Goal: Transaction & Acquisition: Purchase product/service

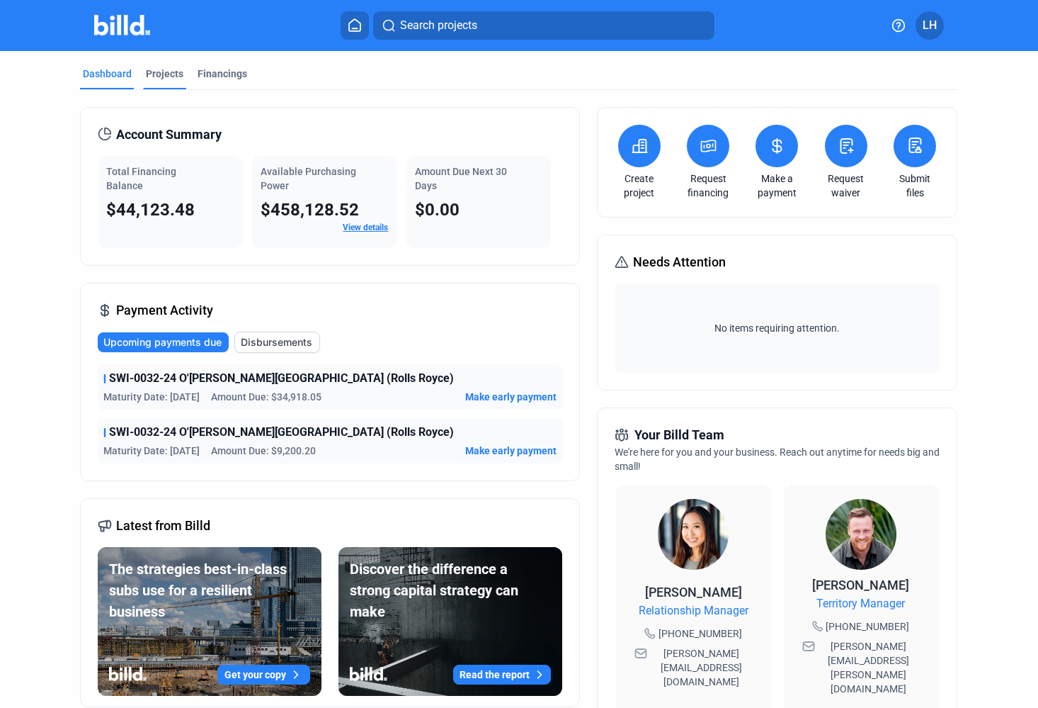
click at [156, 72] on div "Projects" at bounding box center [165, 74] width 38 height 14
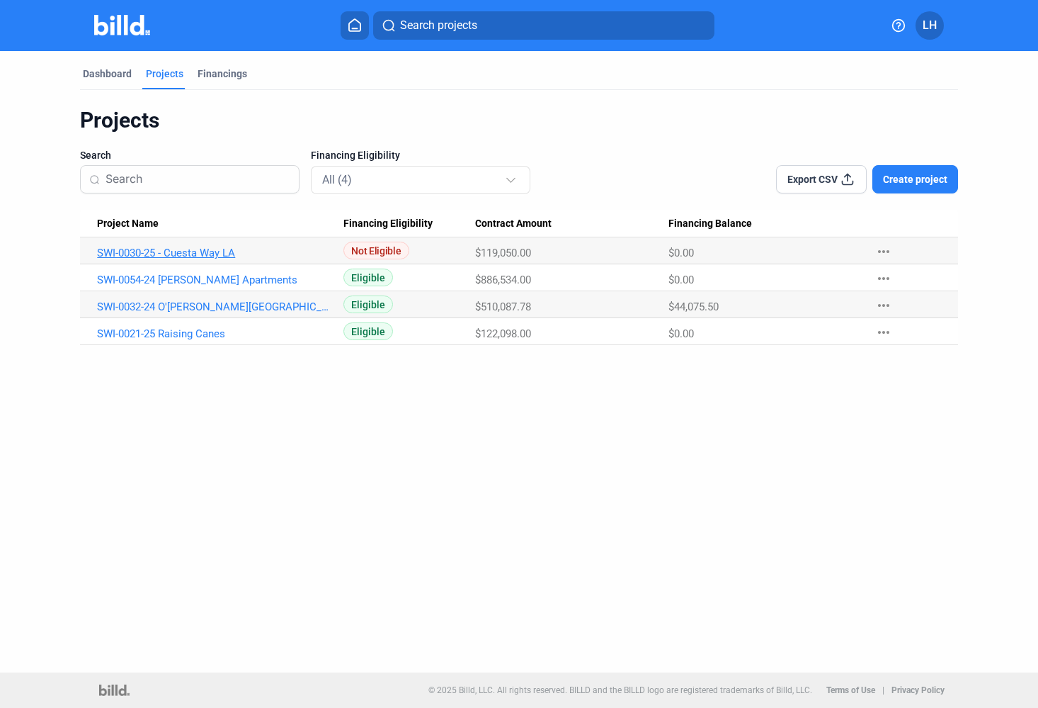
click at [225, 247] on link "SWI-0030-25 - Cuesta Way LA" at bounding box center [213, 253] width 233 height 13
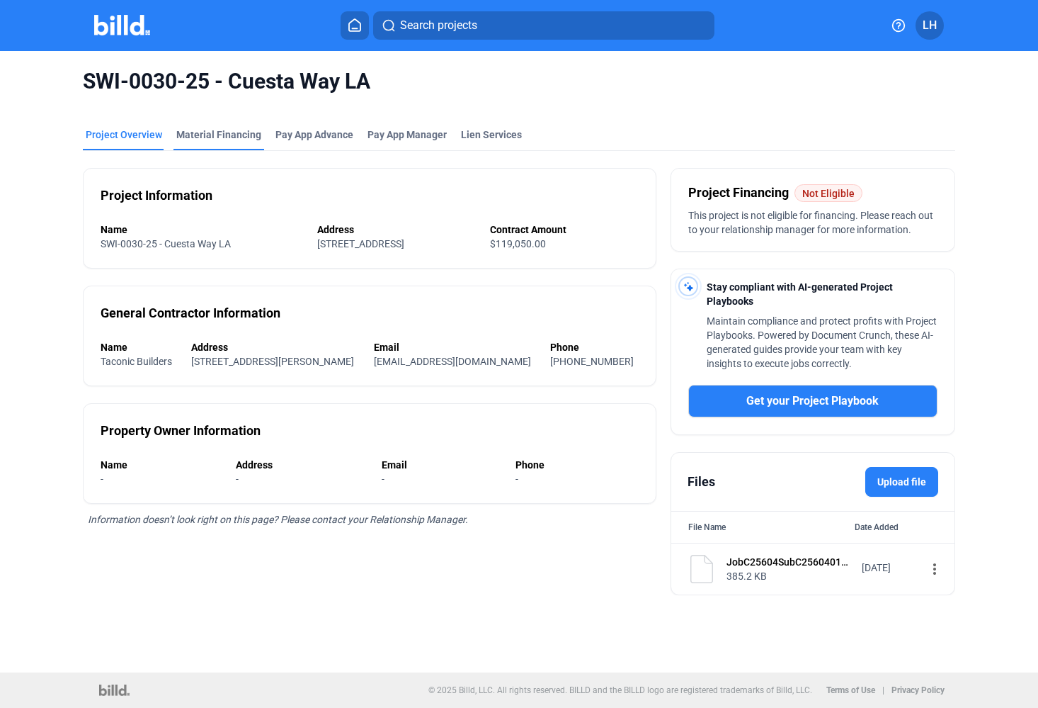
click at [208, 132] on div "Material Financing" at bounding box center [218, 135] width 85 height 14
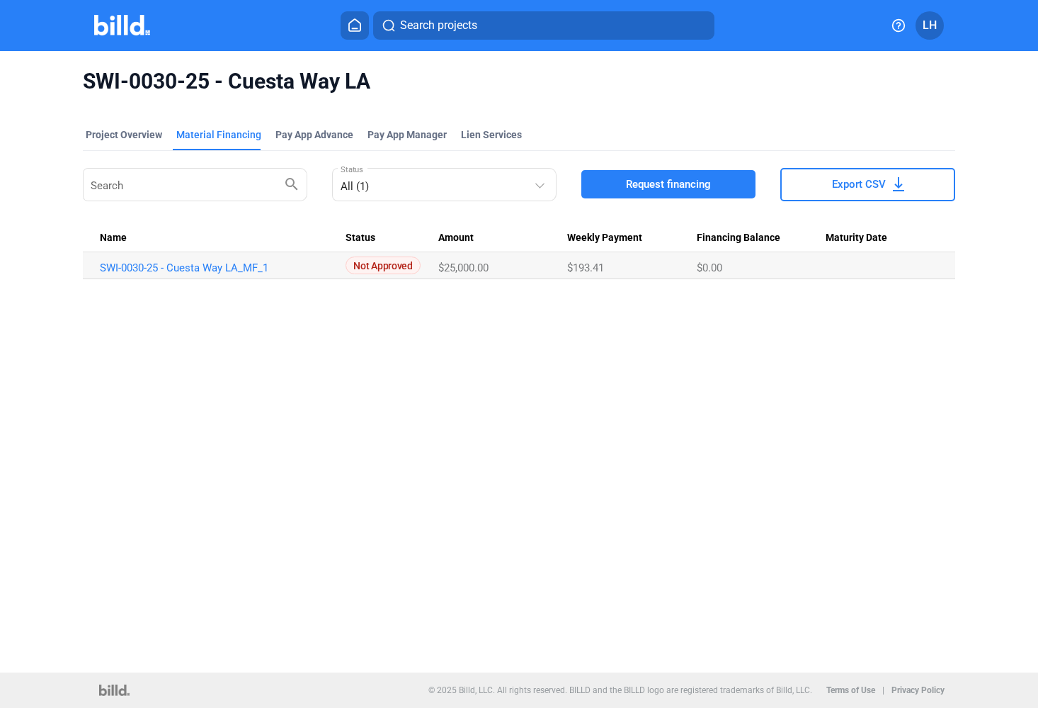
click at [837, 276] on Date at bounding box center [891, 265] width 130 height 27
click at [225, 264] on link "SWI-0030-25 - Cuesta Way LA_MF_1" at bounding box center [216, 267] width 233 height 13
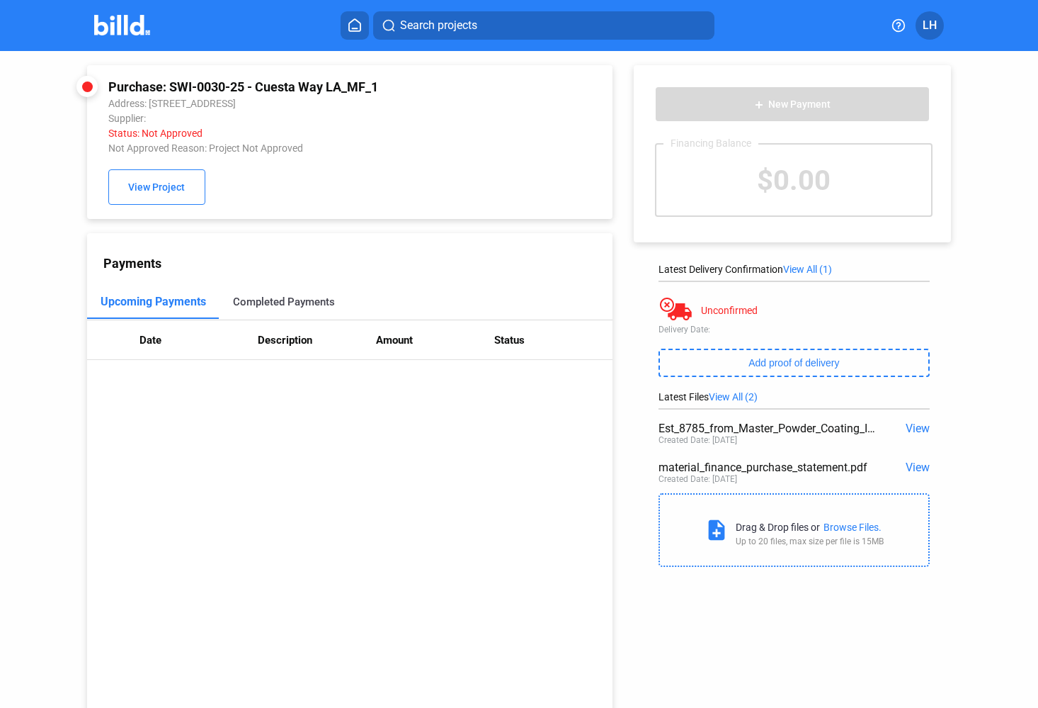
click at [285, 316] on div "Completed Payments" at bounding box center [284, 302] width 131 height 34
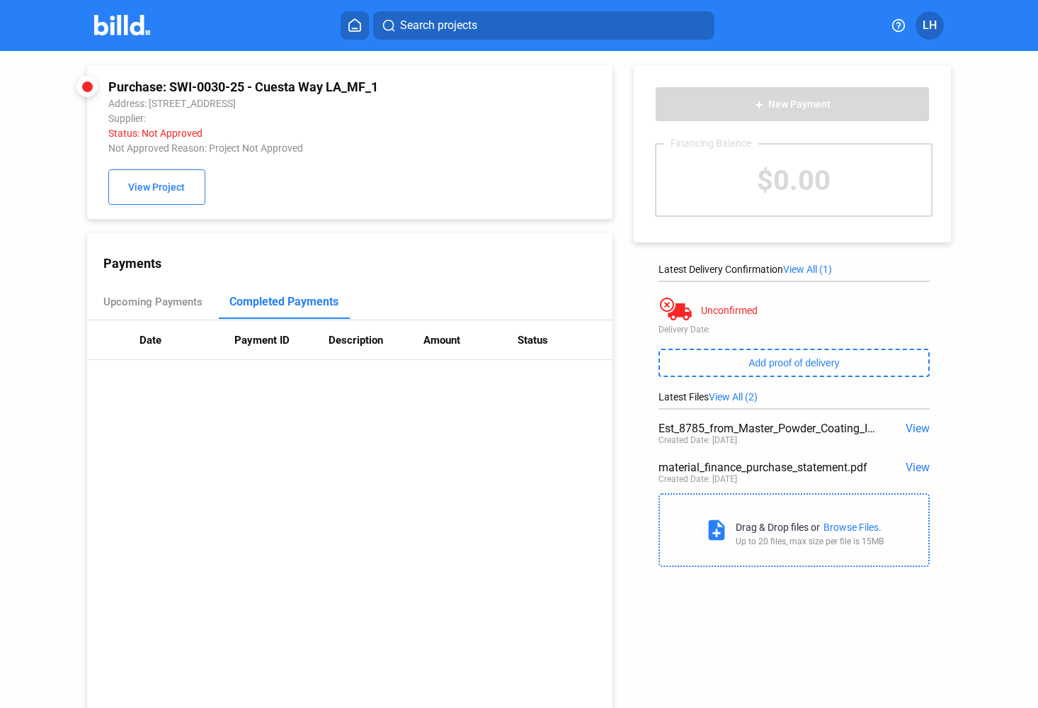
click at [917, 430] on span "View" at bounding box center [918, 427] width 24 height 13
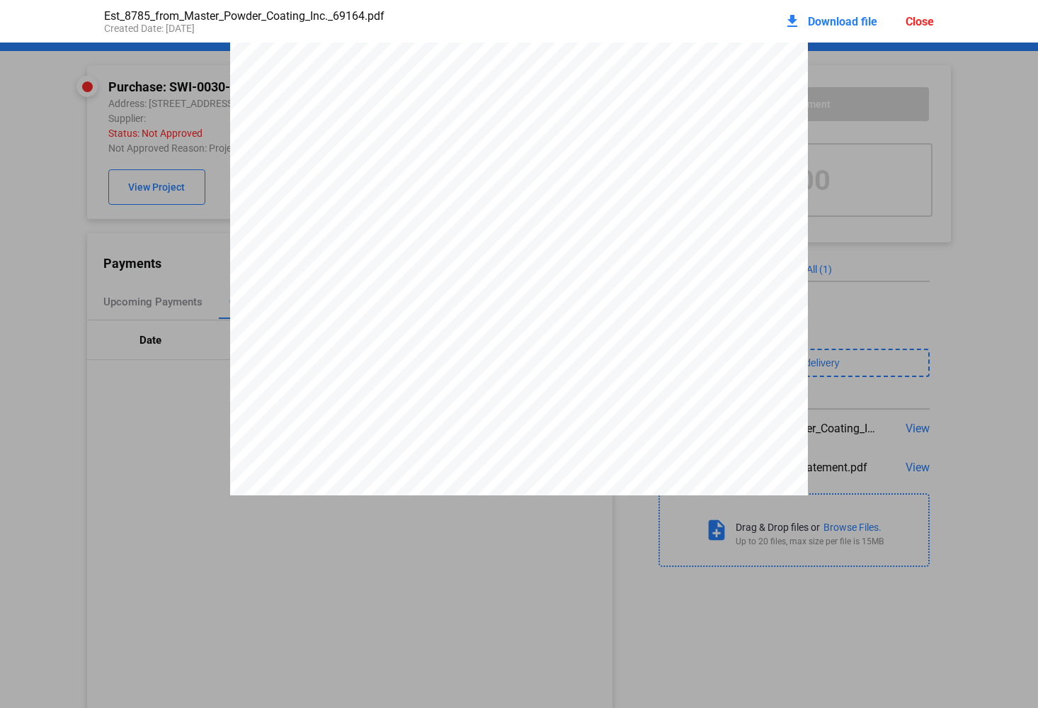
scroll to position [2576, 0]
click at [150, 514] on pdf-viewer "Estimate Date [DATE] Estimate # 8785 Name / Address Swinks Welding Inc [STREET_…" at bounding box center [519, 326] width 1038 height 566
click at [863, 20] on span "Download file" at bounding box center [842, 21] width 69 height 13
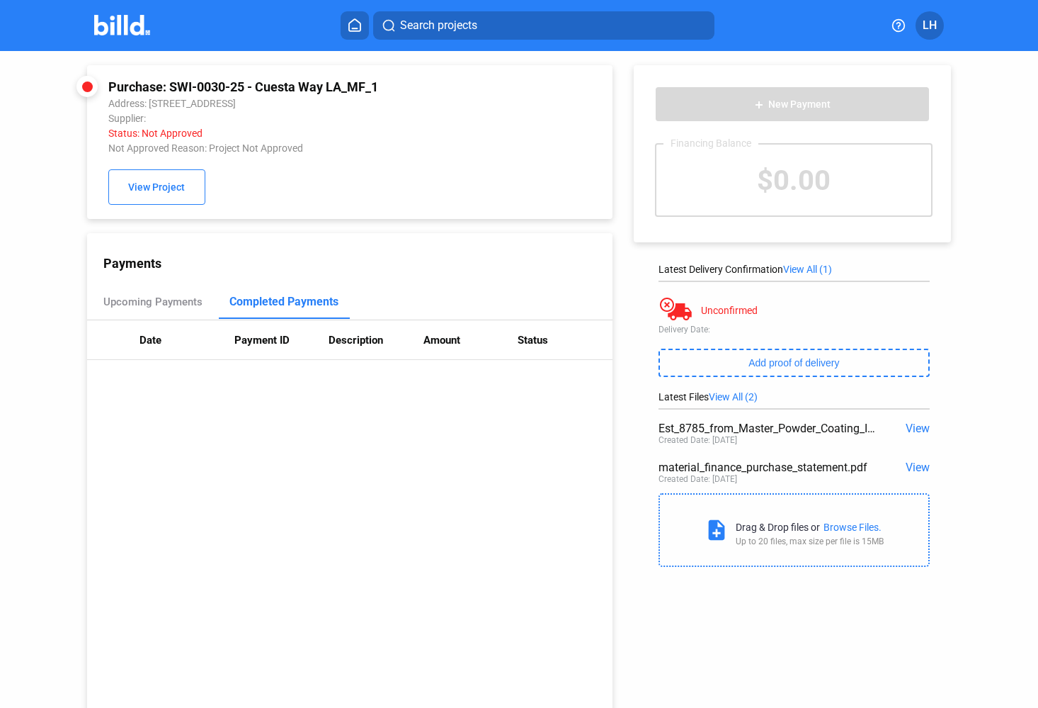
click at [103, 32] on img at bounding box center [122, 25] width 56 height 21
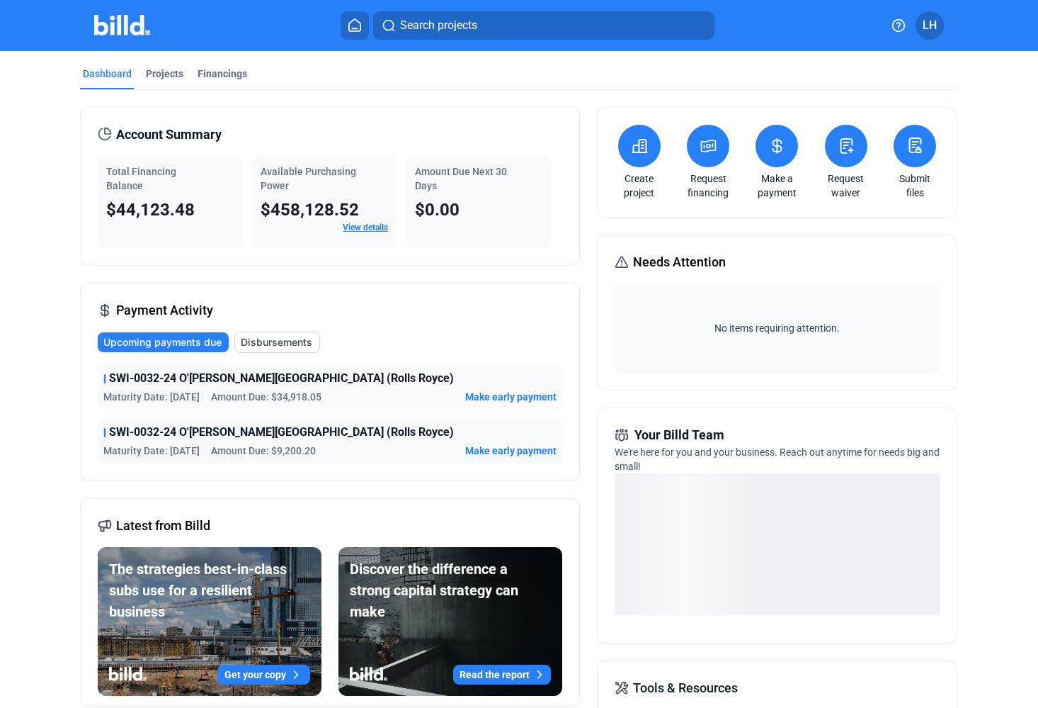
click at [371, 230] on link "View details" at bounding box center [365, 227] width 45 height 10
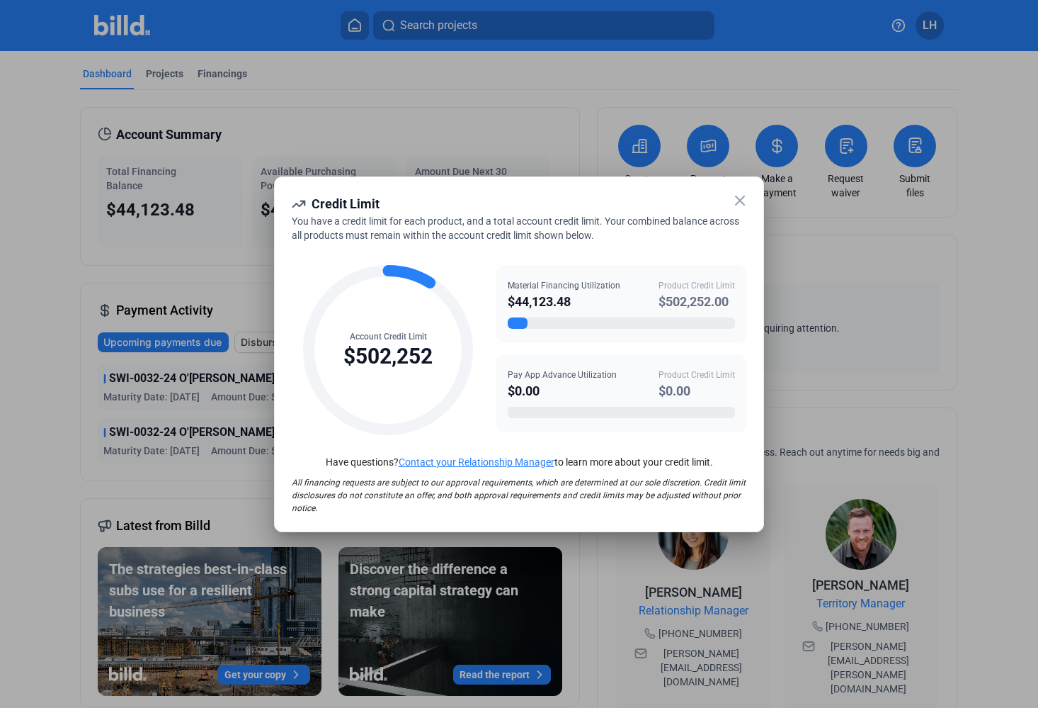
click at [742, 193] on icon at bounding box center [740, 200] width 17 height 17
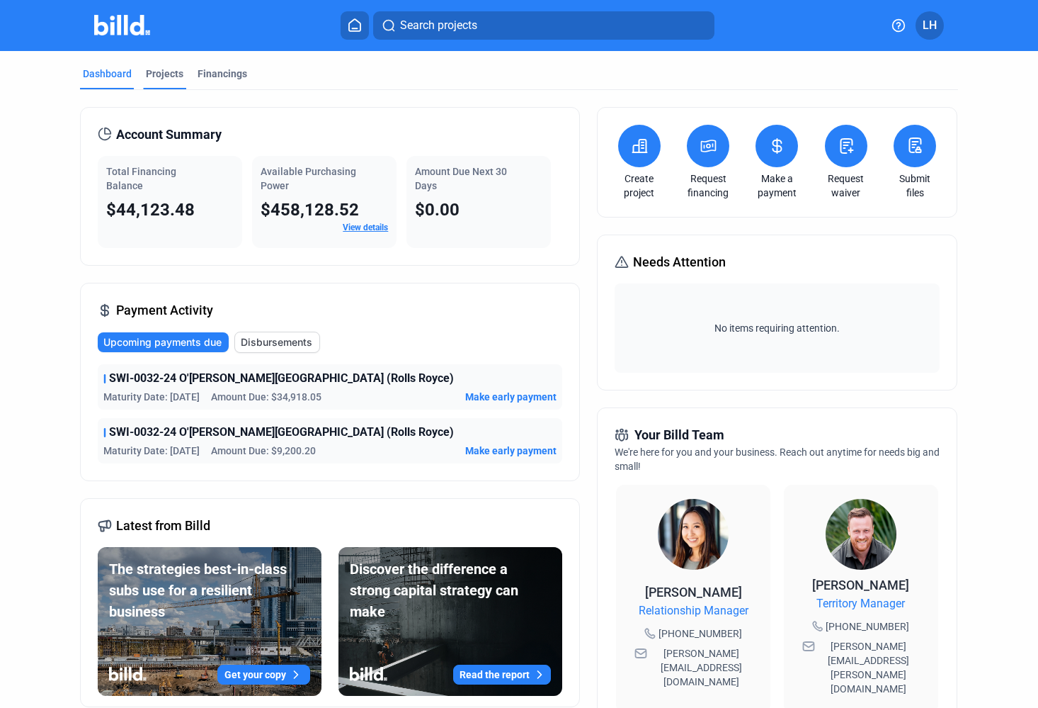
click at [152, 80] on div "Projects" at bounding box center [165, 74] width 38 height 14
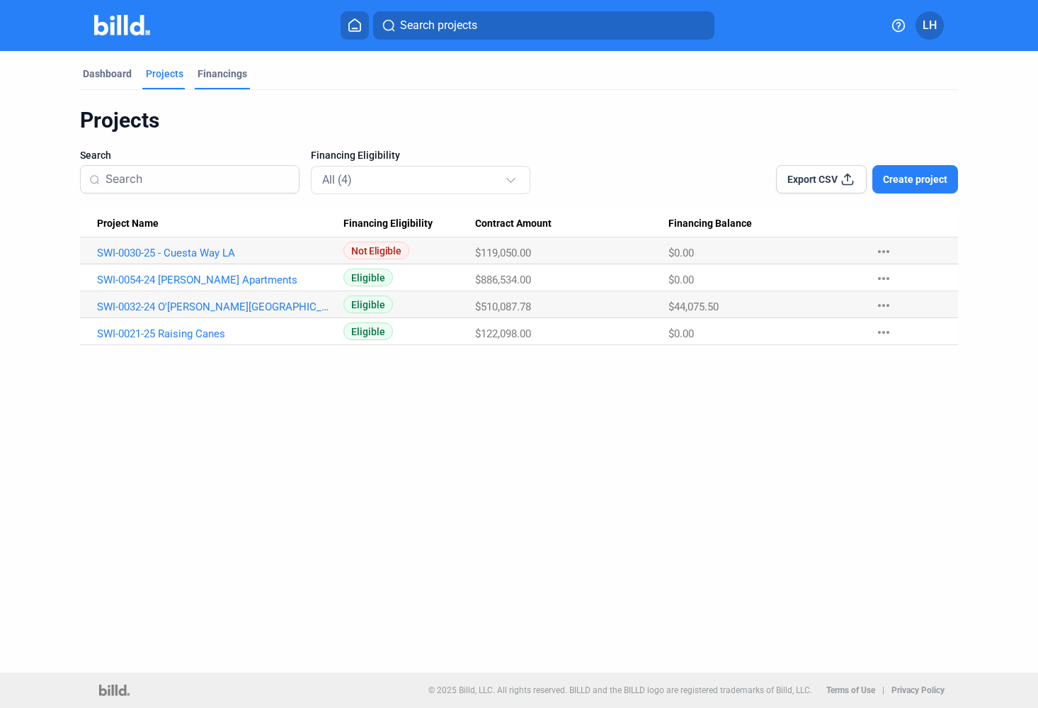
click at [230, 79] on div "Financings" at bounding box center [223, 74] width 50 height 14
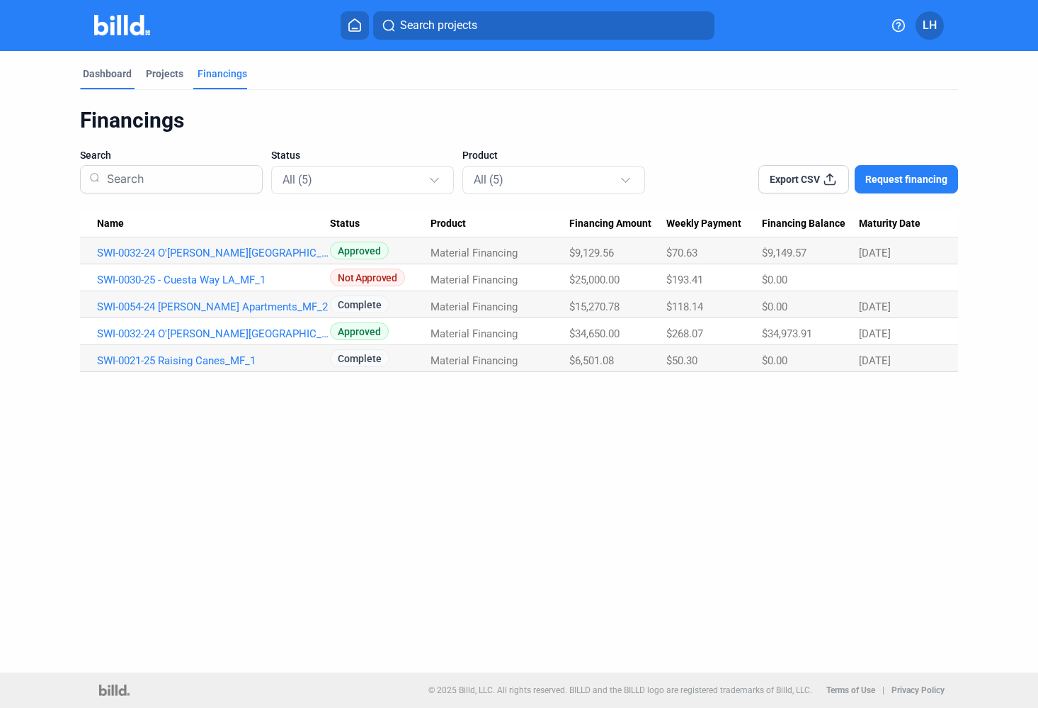
click at [103, 74] on div "Dashboard" at bounding box center [107, 74] width 49 height 14
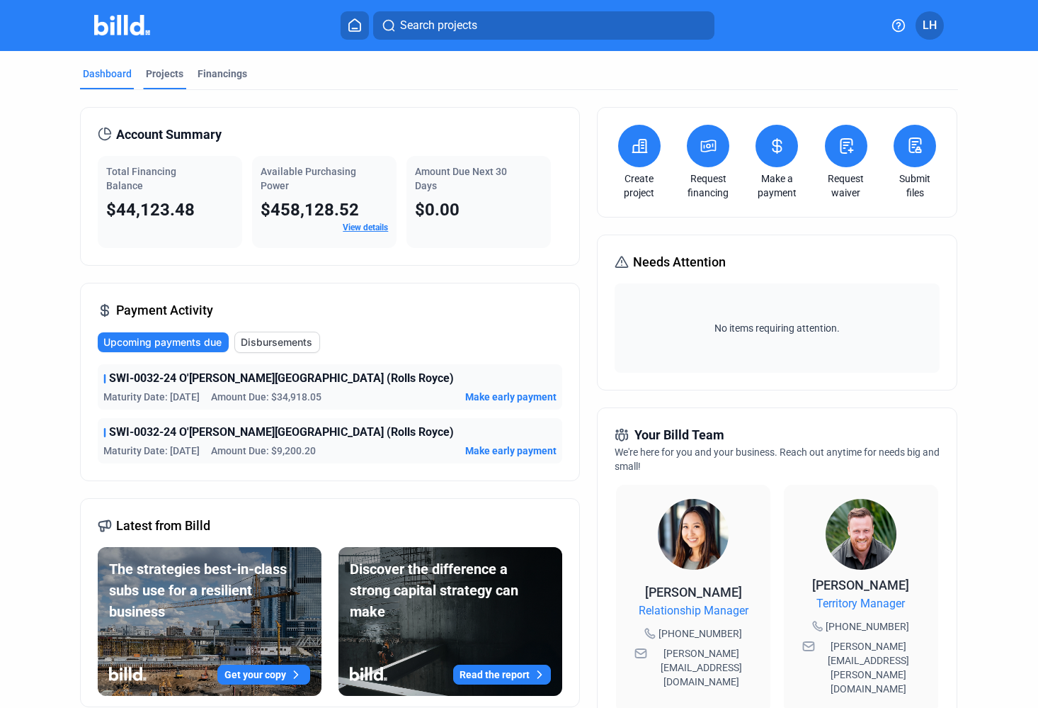
click at [173, 84] on div "Projects" at bounding box center [164, 78] width 43 height 23
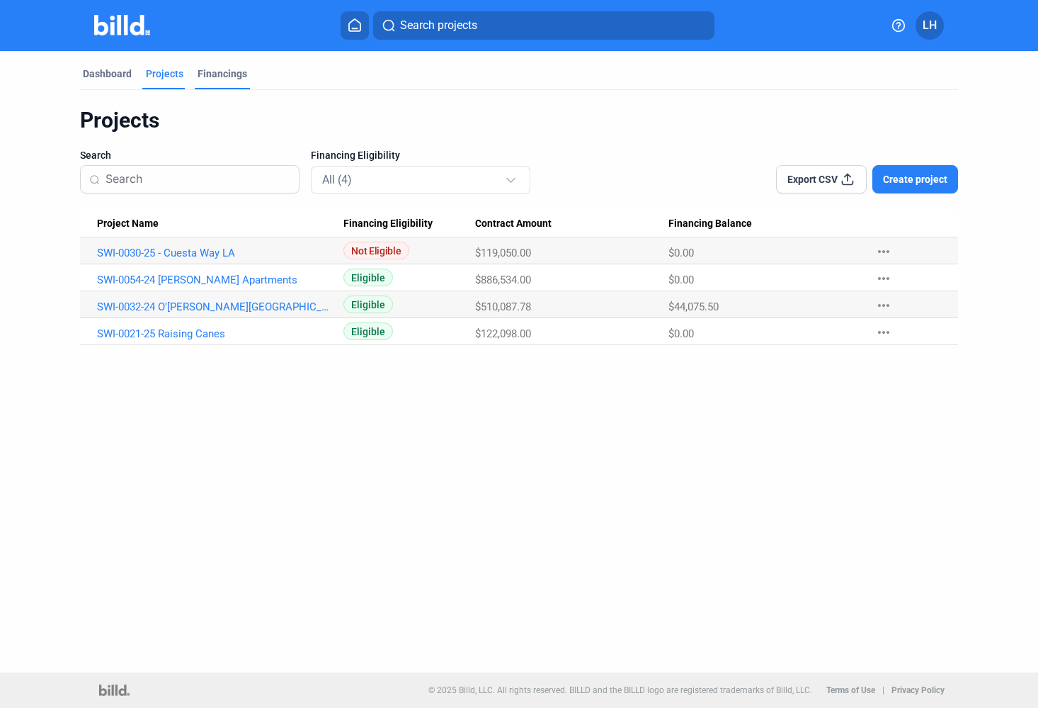
click at [210, 78] on div "Financings" at bounding box center [223, 74] width 50 height 14
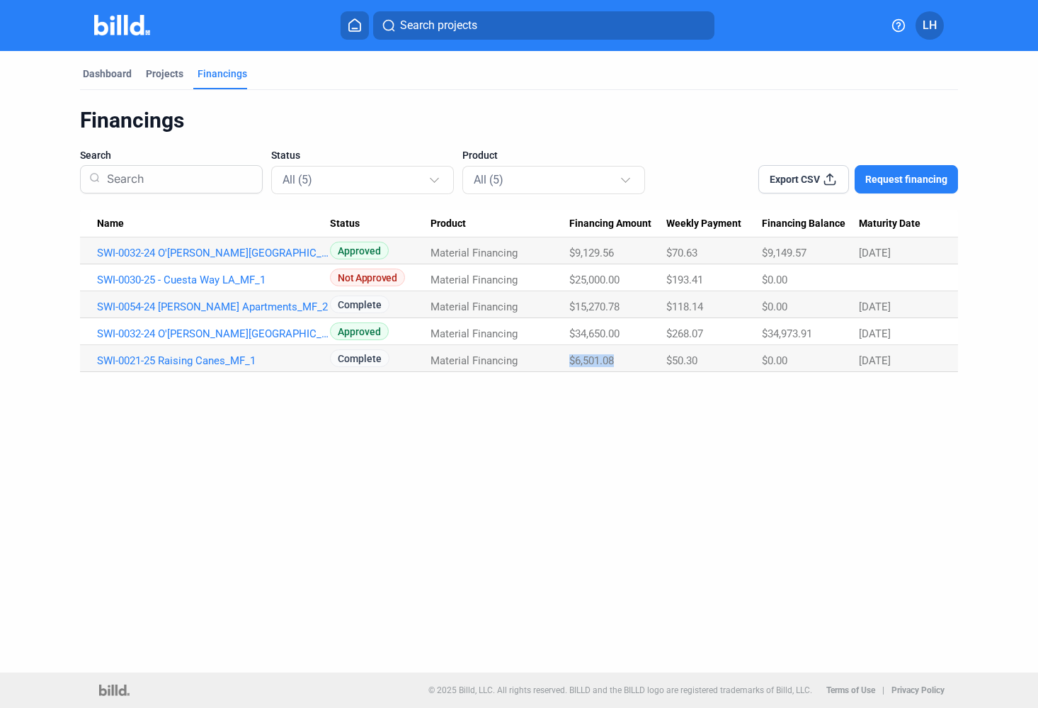
drag, startPoint x: 623, startPoint y: 356, endPoint x: 572, endPoint y: 356, distance: 51.0
click at [572, 356] on div "$6,501.08" at bounding box center [618, 360] width 97 height 13
copy span "$6,501.08"
drag, startPoint x: 628, startPoint y: 305, endPoint x: 571, endPoint y: 305, distance: 57.4
click at [571, 305] on div "$15,270.78" at bounding box center [618, 306] width 97 height 13
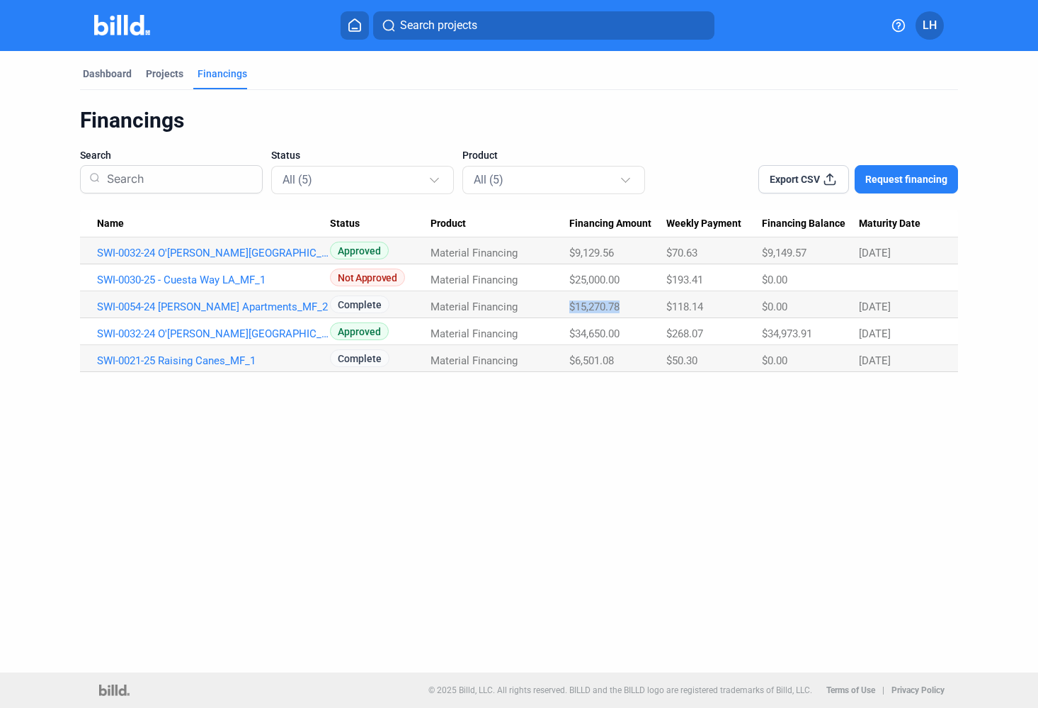
copy span "$15,270.78"
click at [120, 1] on mat-toolbar "Search projects LH" at bounding box center [519, 25] width 1038 height 51
drag, startPoint x: 619, startPoint y: 337, endPoint x: 562, endPoint y: 332, distance: 57.6
click at [562, 332] on tr "SWI-0032-24 O'[PERSON_NAME][GEOGRAPHIC_DATA] (Rolls Royce)_MF_1 Approved Materi…" at bounding box center [519, 331] width 878 height 27
click at [586, 332] on span "$34,650.00" at bounding box center [595, 333] width 50 height 13
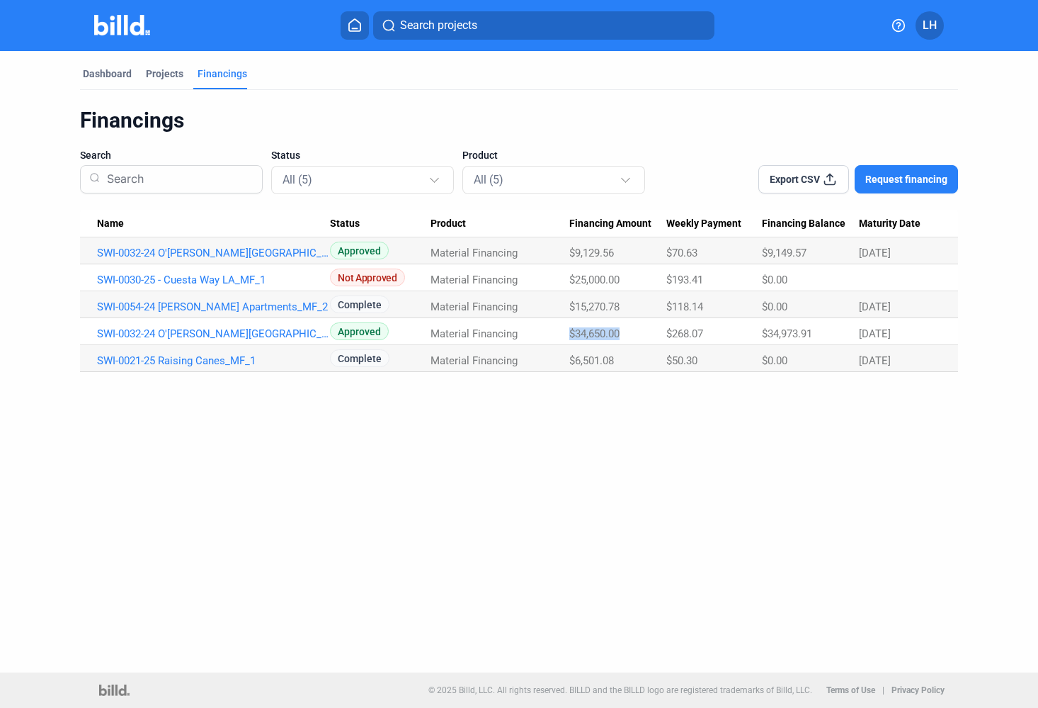
drag, startPoint x: 627, startPoint y: 332, endPoint x: 571, endPoint y: 334, distance: 56.0
click at [571, 334] on div "$34,650.00" at bounding box center [618, 333] width 97 height 13
copy span "$34,650.00"
drag, startPoint x: 625, startPoint y: 255, endPoint x: 572, endPoint y: 250, distance: 54.1
click at [572, 250] on div "$9,129.56" at bounding box center [618, 253] width 97 height 13
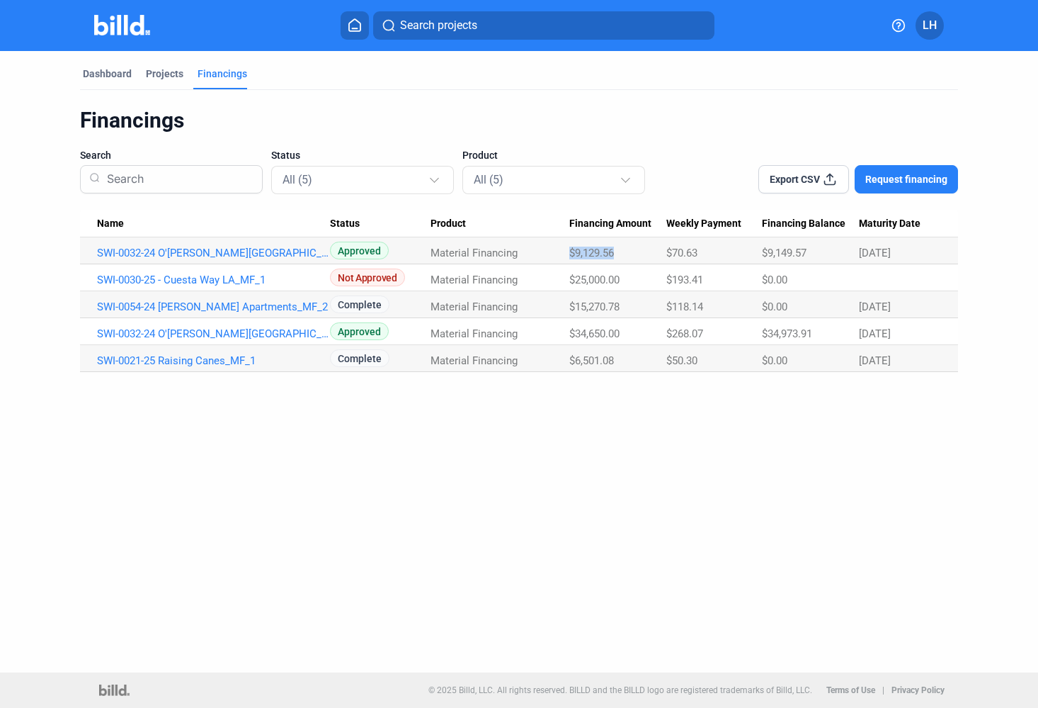
copy span "$9,129.56"
click at [109, 77] on div "Dashboard" at bounding box center [107, 74] width 49 height 14
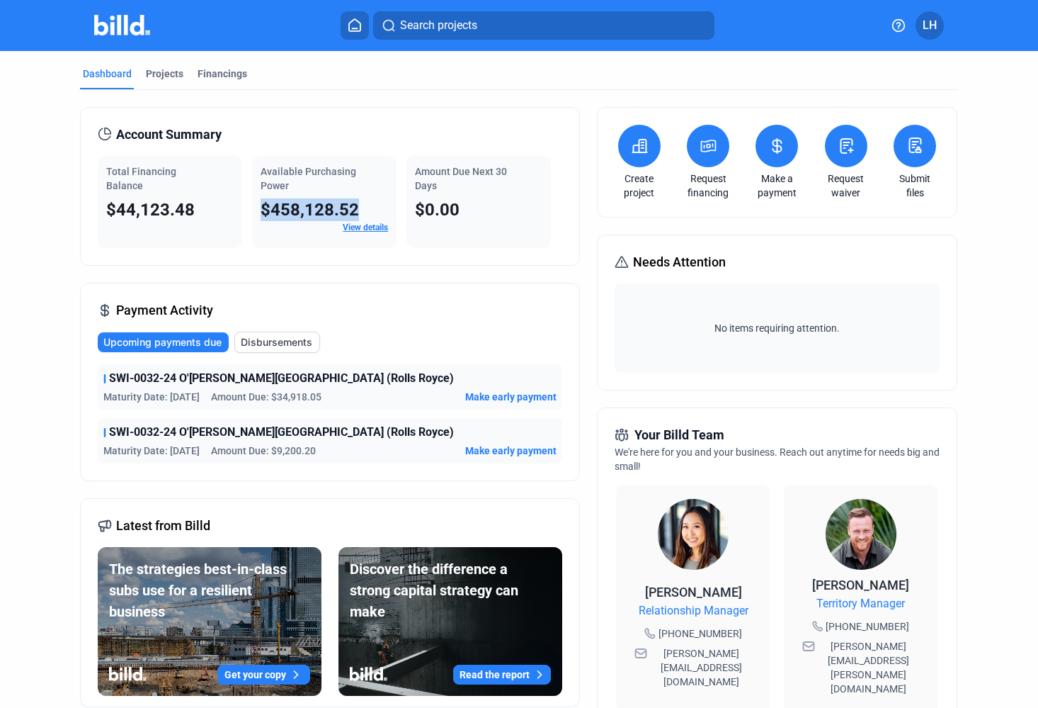
drag, startPoint x: 356, startPoint y: 210, endPoint x: 261, endPoint y: 213, distance: 95.7
click at [261, 213] on span "$458,128.52" at bounding box center [310, 210] width 98 height 20
click at [254, 234] on div "Available Purchasing Power $458,128.52 View details" at bounding box center [324, 202] width 145 height 92
click at [372, 226] on link "View details" at bounding box center [365, 227] width 45 height 10
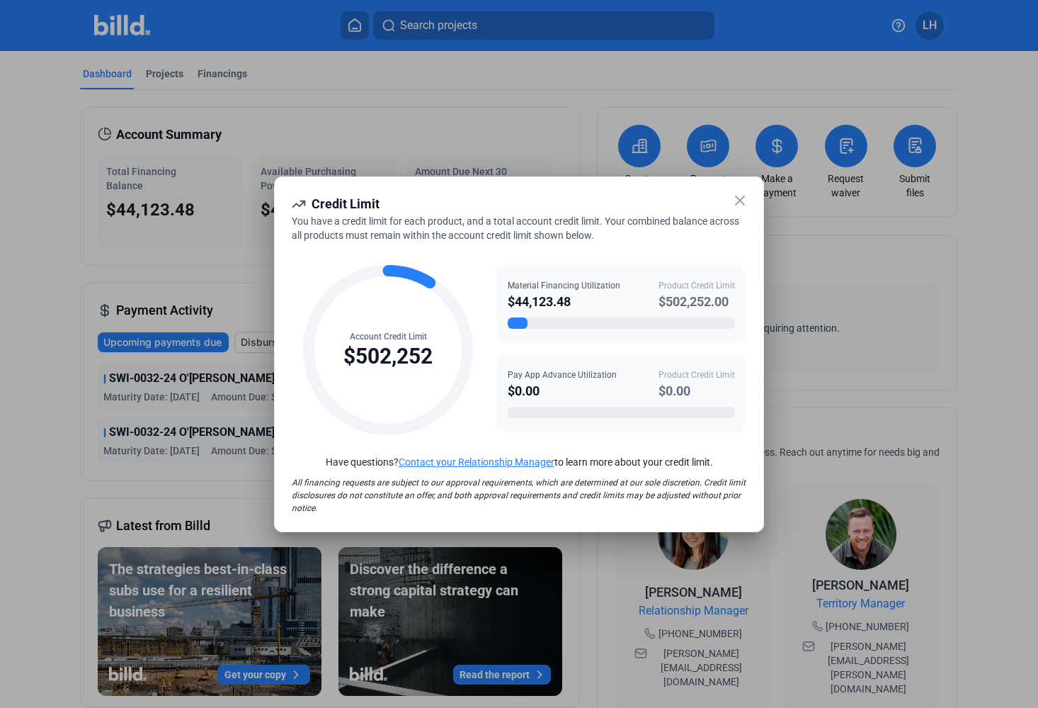
drag, startPoint x: 735, startPoint y: 303, endPoint x: 651, endPoint y: 302, distance: 83.6
click at [651, 302] on div "Material Financing Utilization $44,123.48 Product Credit Limit $502,252.00" at bounding box center [621, 295] width 227 height 33
copy div "$502,252.00"
drag, startPoint x: 572, startPoint y: 301, endPoint x: 509, endPoint y: 298, distance: 63.1
click at [509, 298] on div "$44,123.48" at bounding box center [564, 302] width 113 height 20
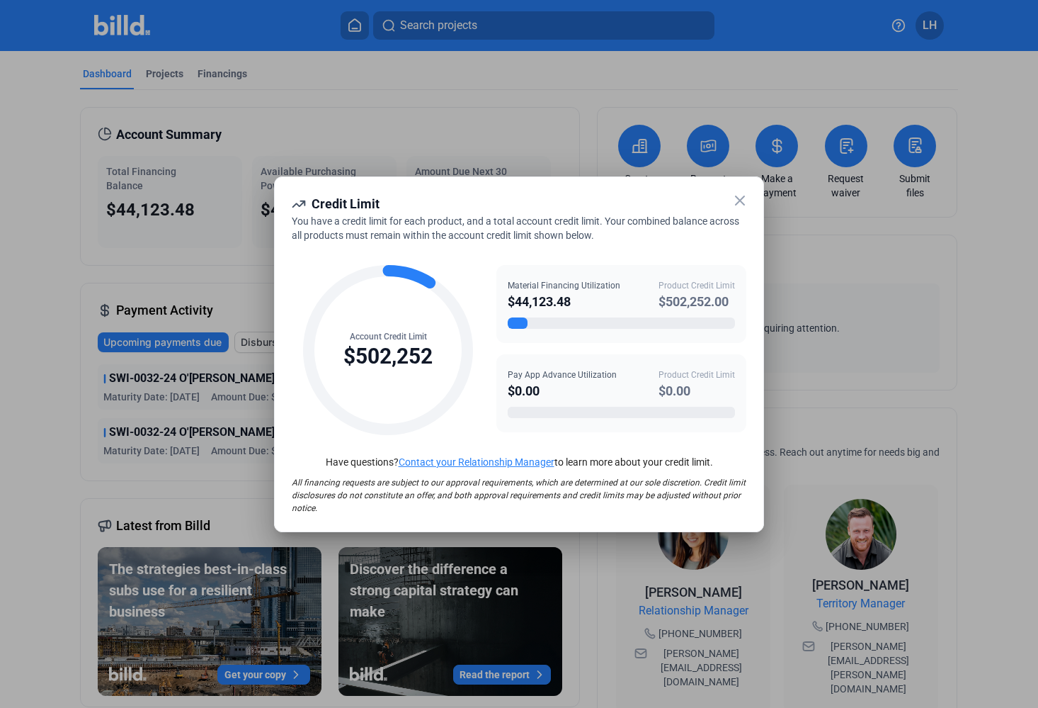
copy div "$44,123.48"
click at [741, 200] on icon at bounding box center [740, 200] width 9 height 9
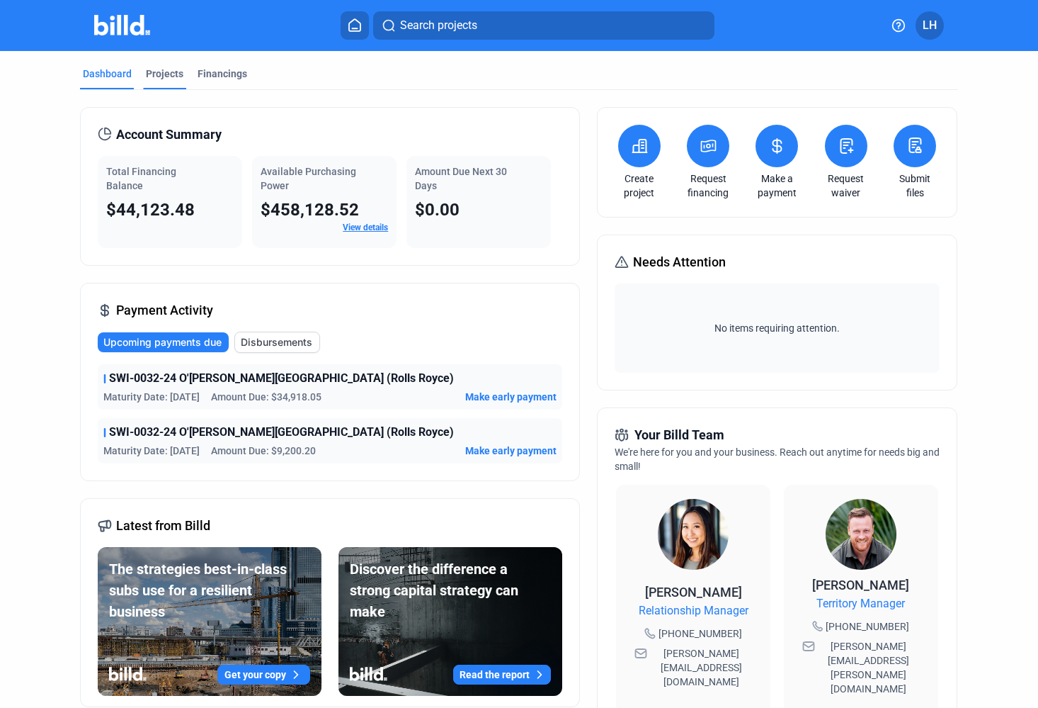
click at [146, 75] on div "Projects" at bounding box center [165, 74] width 38 height 14
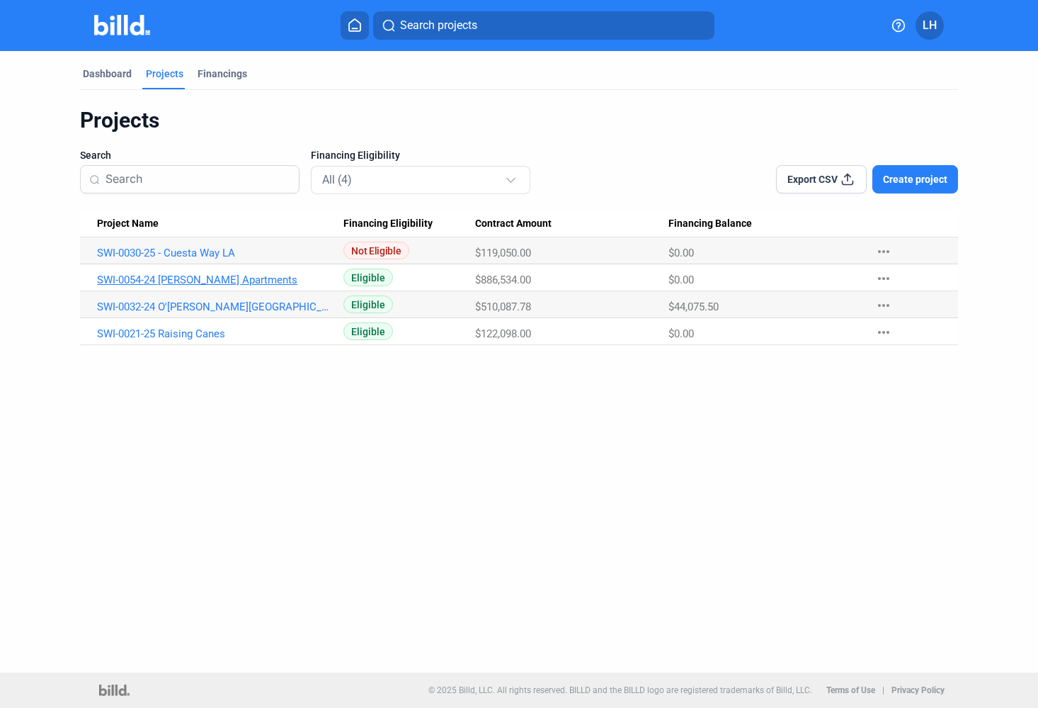
click at [170, 278] on link "SWI-0054-24 [PERSON_NAME] Apartments" at bounding box center [213, 279] width 233 height 13
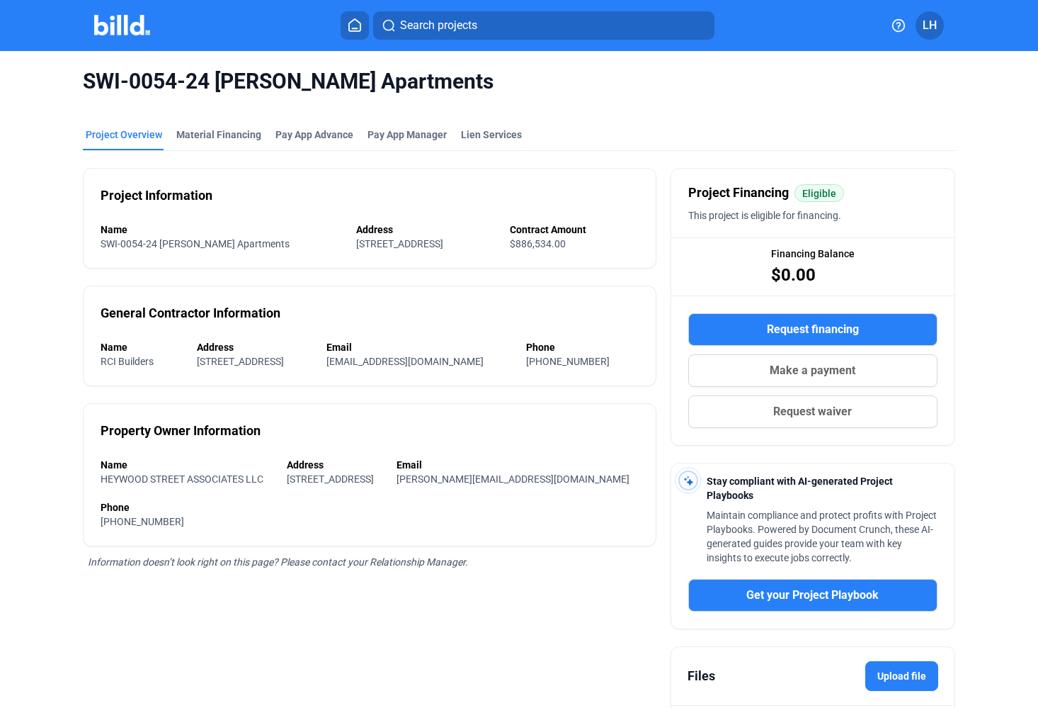
click at [91, 0] on mat-toolbar "Search projects LH" at bounding box center [519, 25] width 1038 height 51
click at [709, 324] on button "Request financing" at bounding box center [813, 329] width 249 height 33
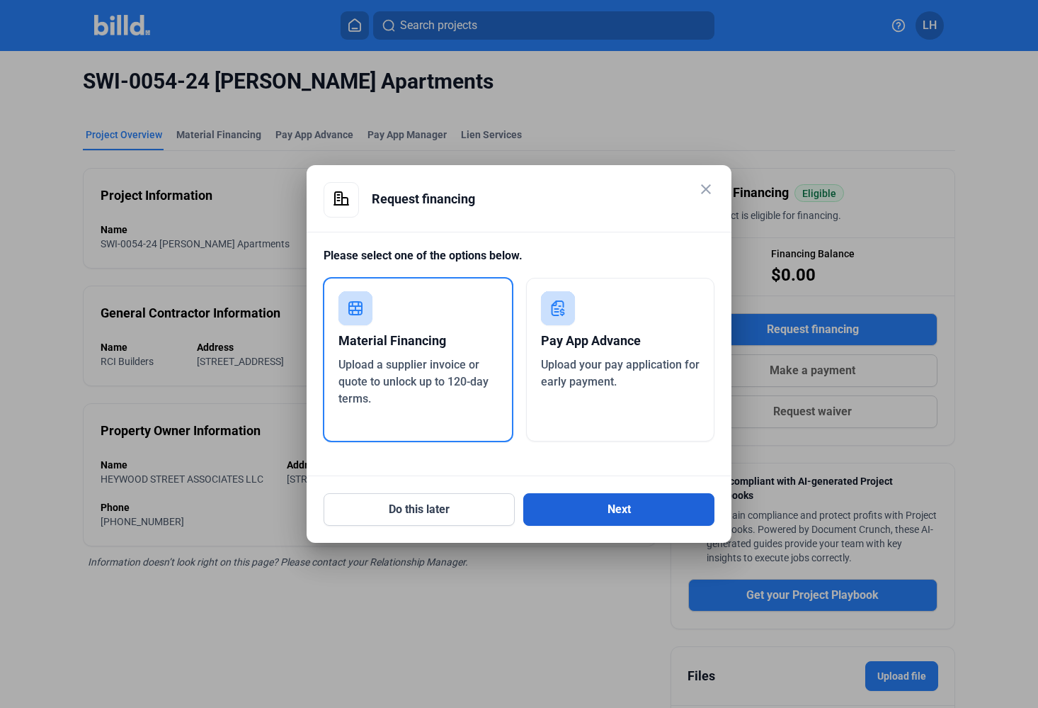
click at [575, 511] on button "Next" at bounding box center [618, 509] width 191 height 33
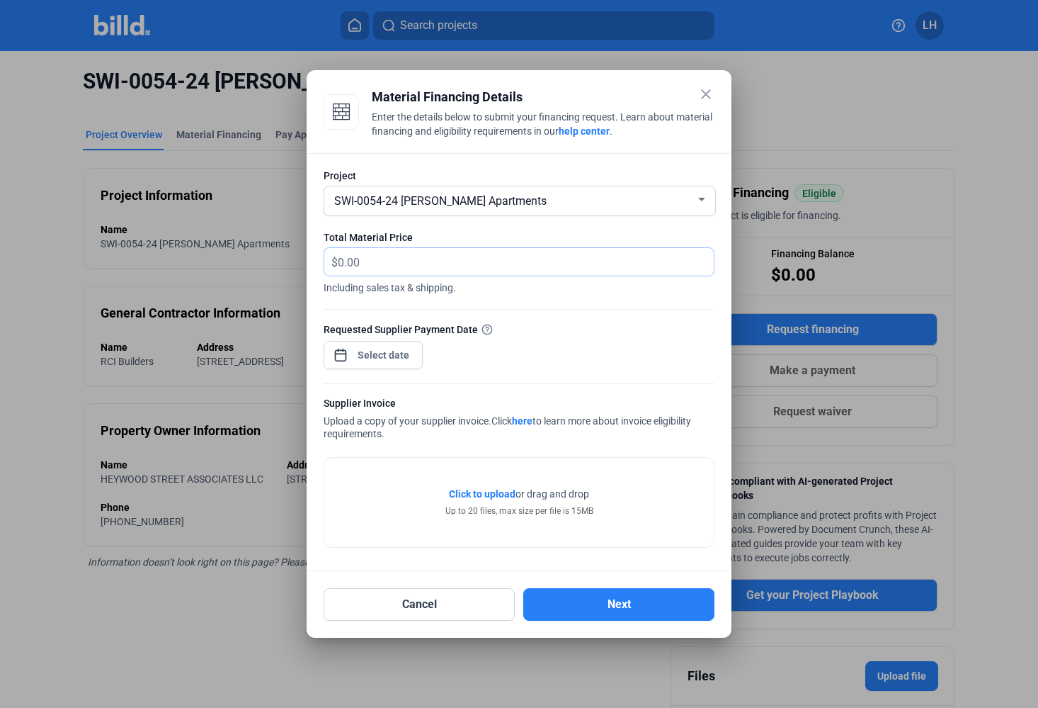
click at [442, 257] on input "text" at bounding box center [526, 262] width 376 height 28
type input "25,000"
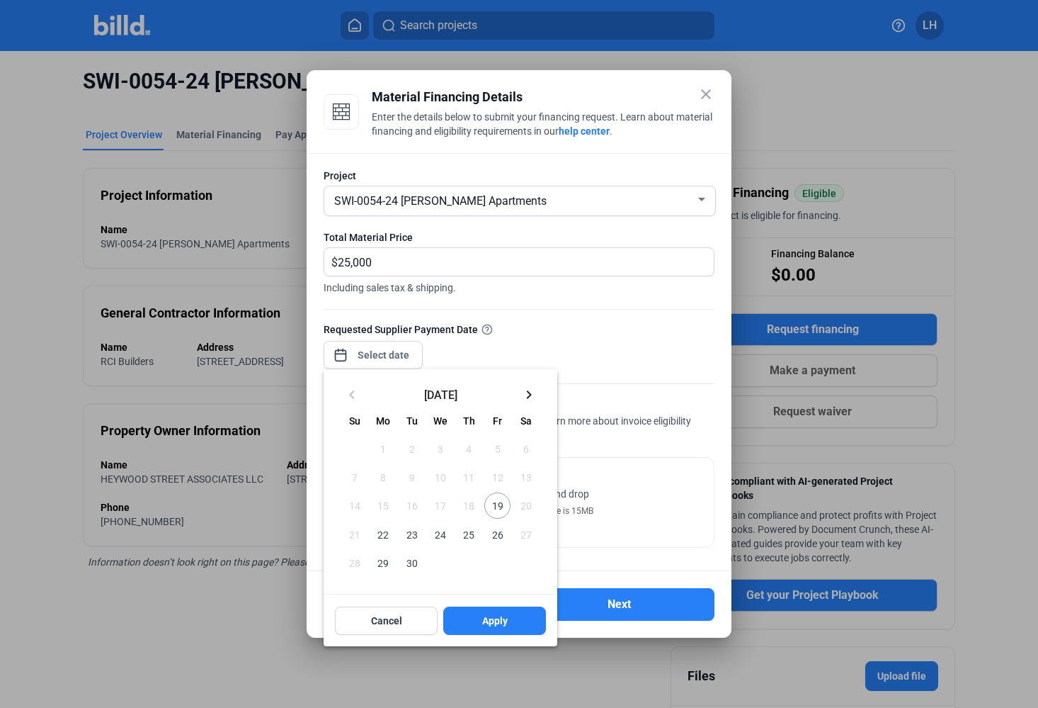
click at [358, 355] on div "close Material Financing Details Enter the details below to submit your financi…" at bounding box center [519, 354] width 1038 height 708
click at [494, 505] on span "19" at bounding box center [498, 505] width 26 height 26
click at [480, 615] on button "Apply" at bounding box center [494, 620] width 103 height 28
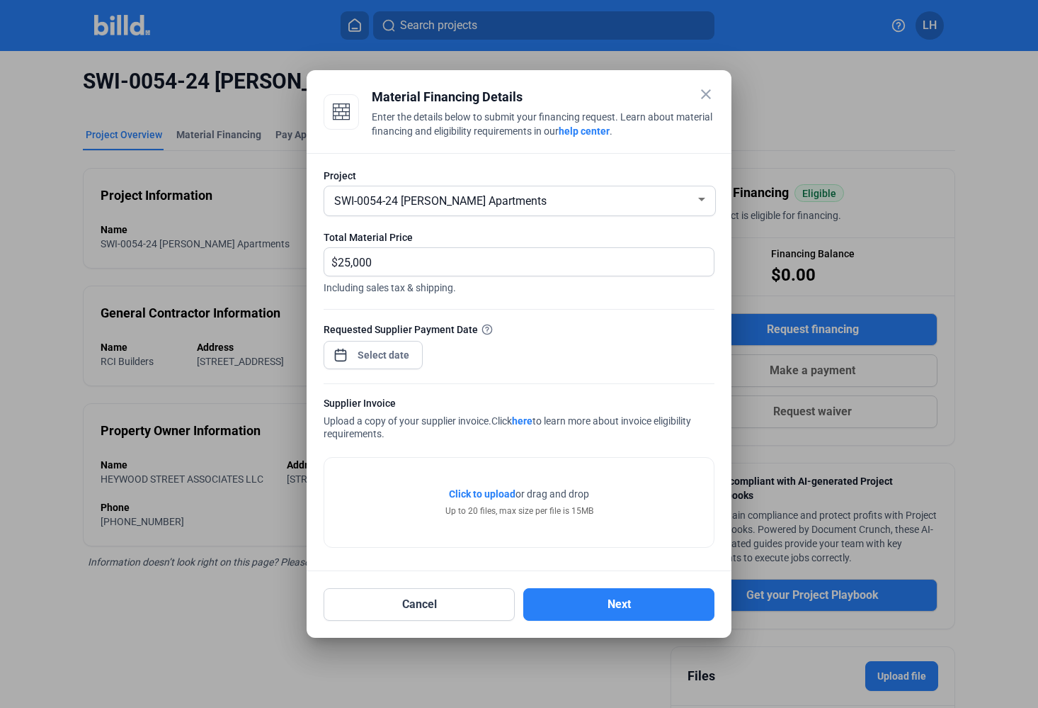
type input "[DATE]"
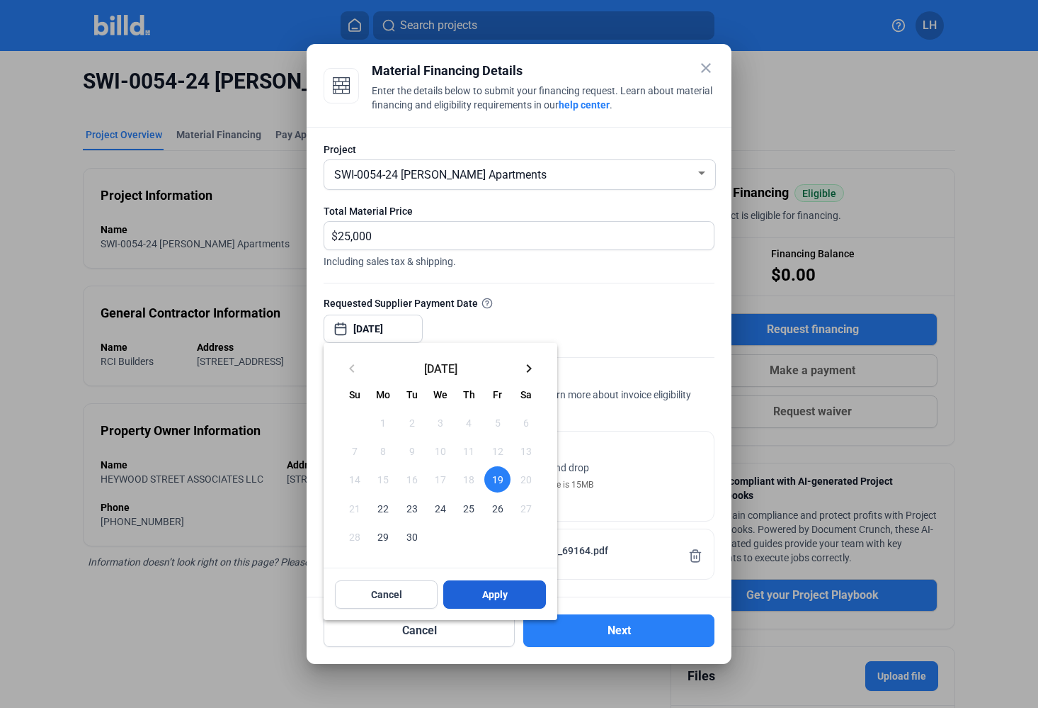
click at [493, 582] on button "Apply" at bounding box center [494, 594] width 103 height 28
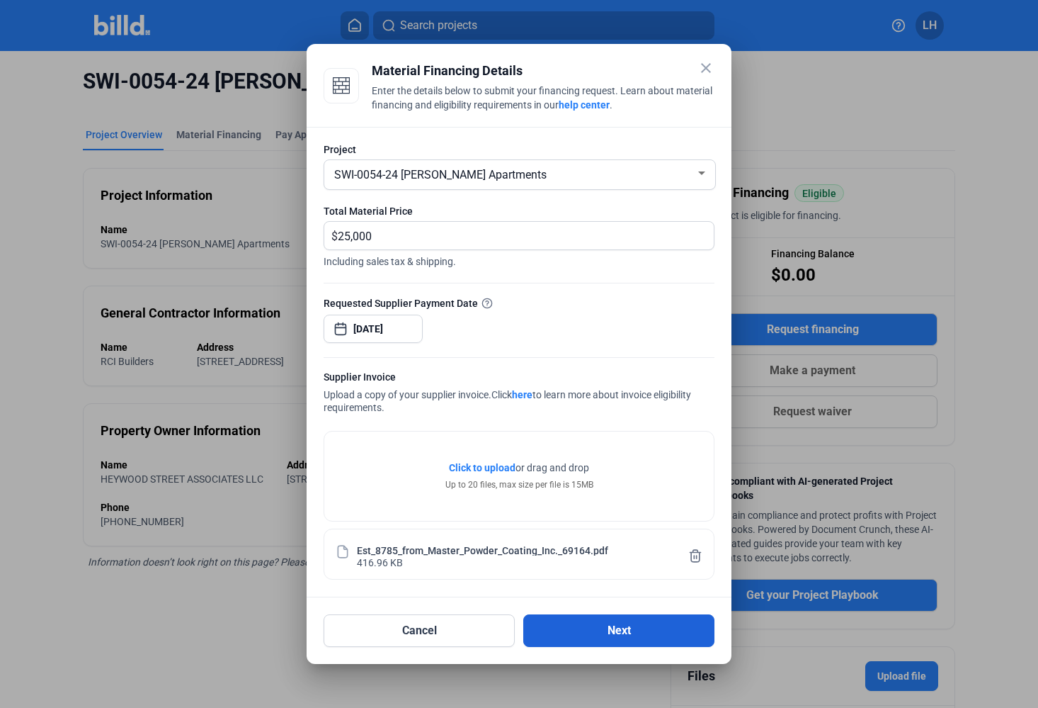
click at [604, 633] on button "Next" at bounding box center [618, 630] width 191 height 33
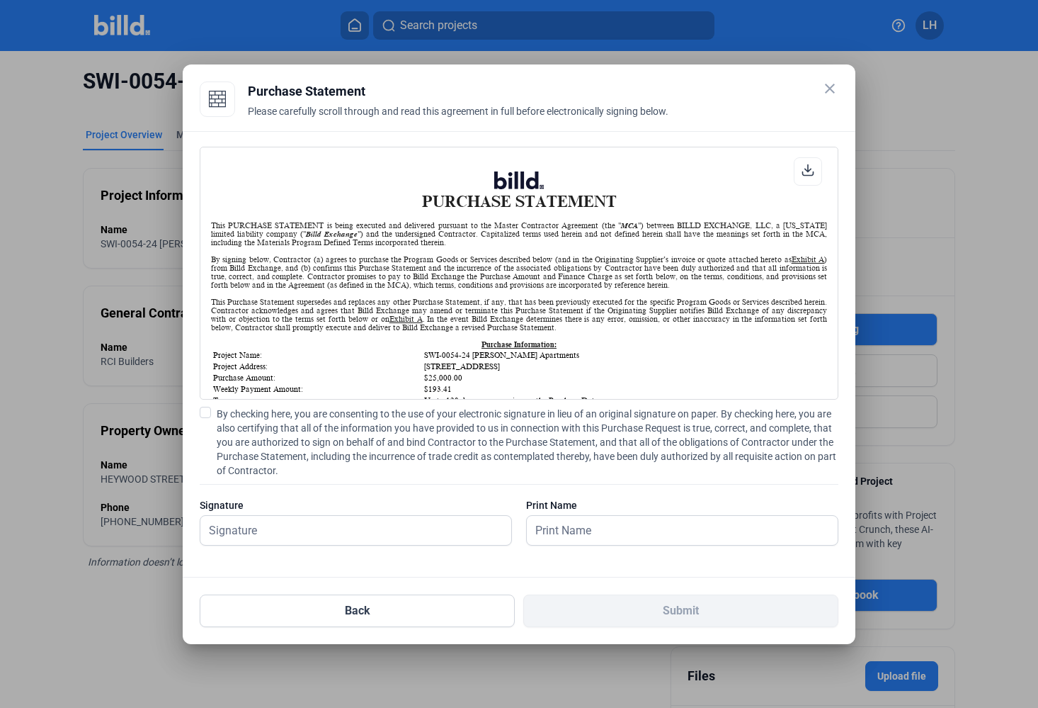
scroll to position [1, 0]
click at [233, 411] on span "By checking here, you are consenting to the use of your electronic signature in…" at bounding box center [528, 442] width 622 height 71
click at [0, 0] on input "By checking here, you are consenting to the use of your electronic signature in…" at bounding box center [0, 0] width 0 height 0
click at [268, 540] on input "text" at bounding box center [355, 530] width 311 height 29
type input "[PERSON_NAME]"
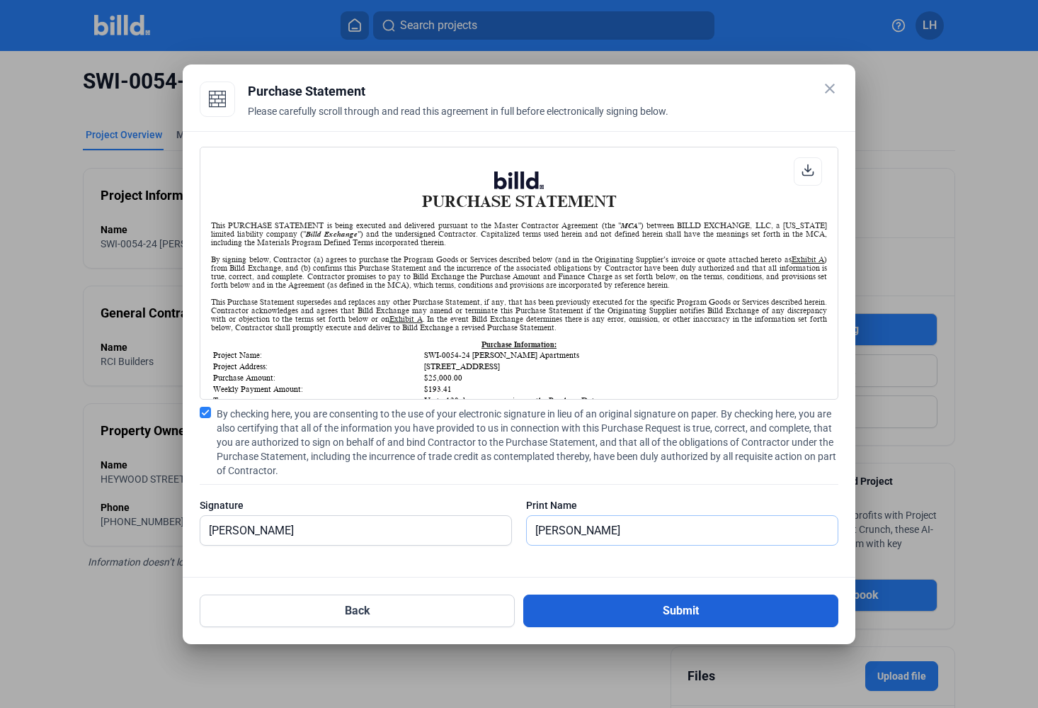
type input "[PERSON_NAME]"
click at [592, 615] on button "Submit" at bounding box center [680, 610] width 315 height 33
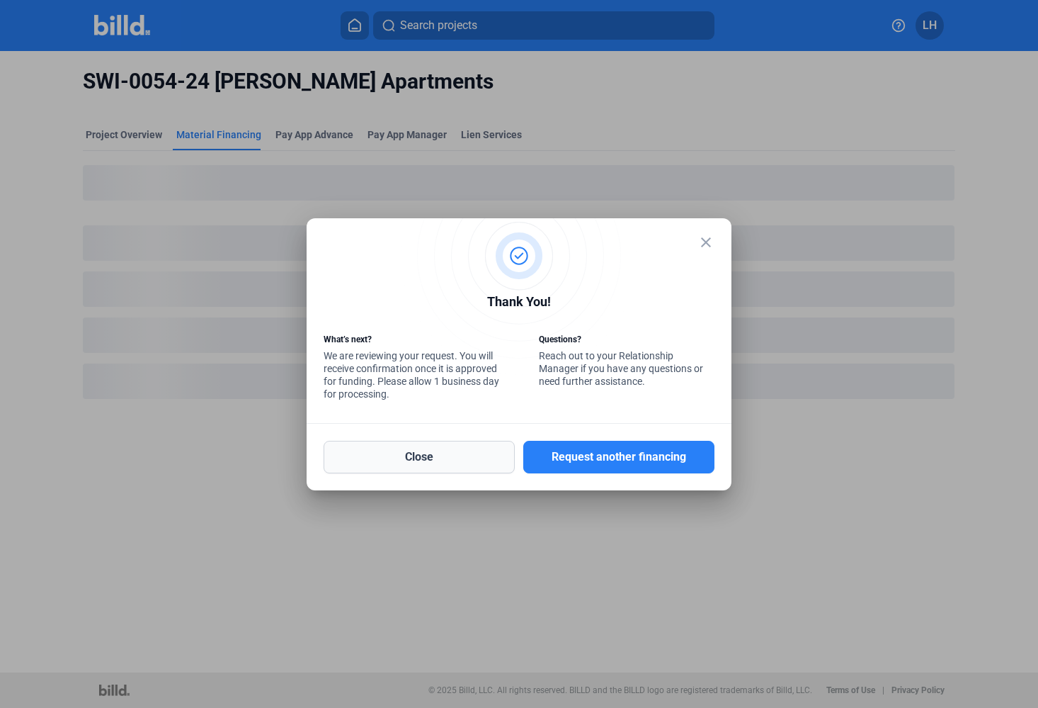
click at [463, 468] on button "Close" at bounding box center [419, 457] width 191 height 33
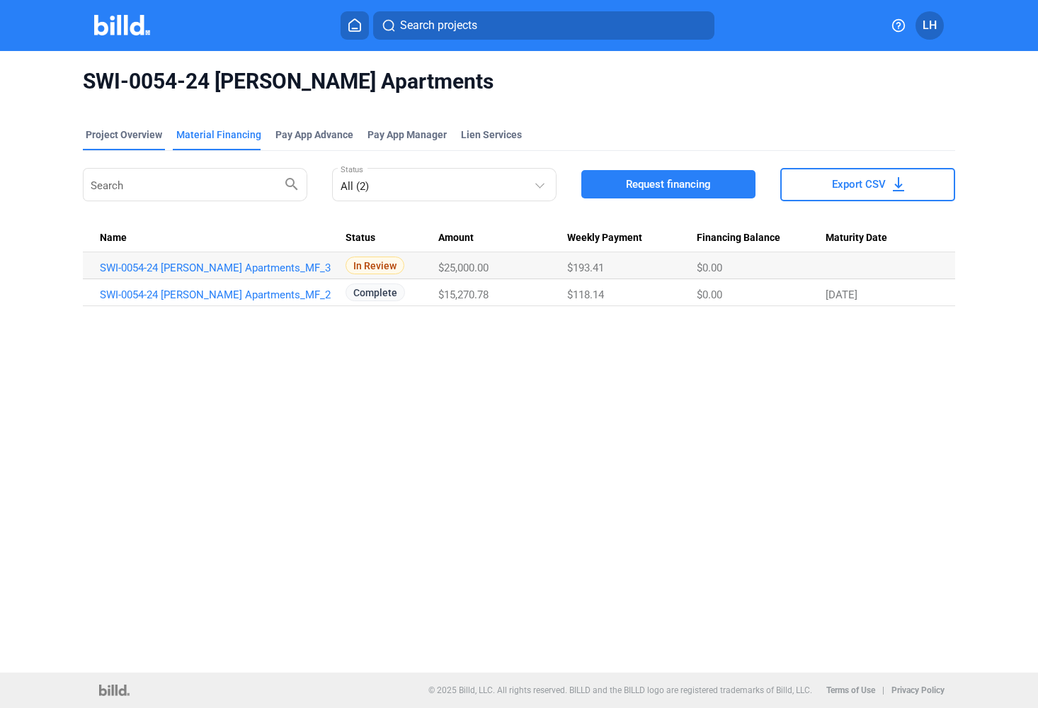
click at [119, 141] on div "Project Overview" at bounding box center [124, 135] width 77 height 14
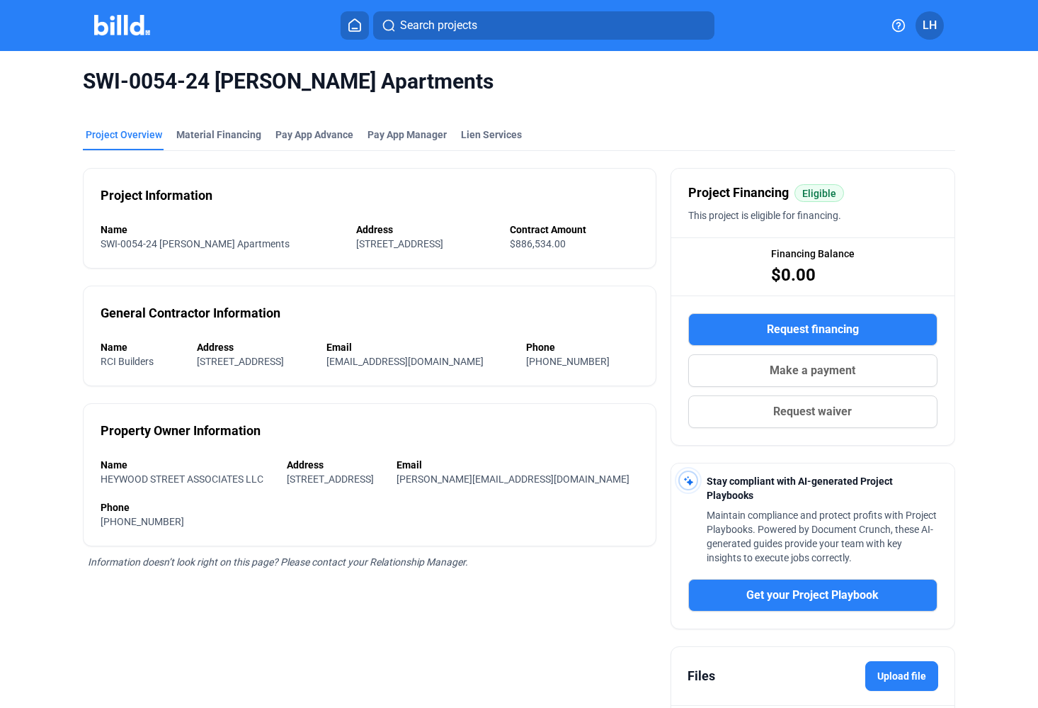
click at [135, 22] on img at bounding box center [122, 25] width 56 height 21
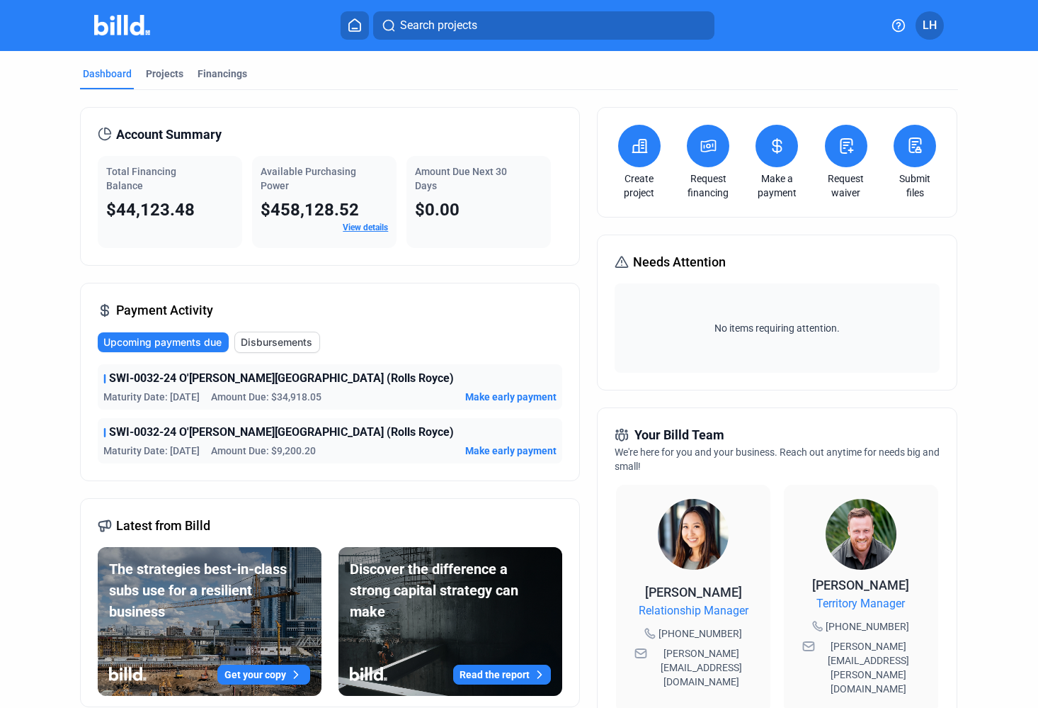
click at [360, 227] on link "View details" at bounding box center [365, 227] width 45 height 10
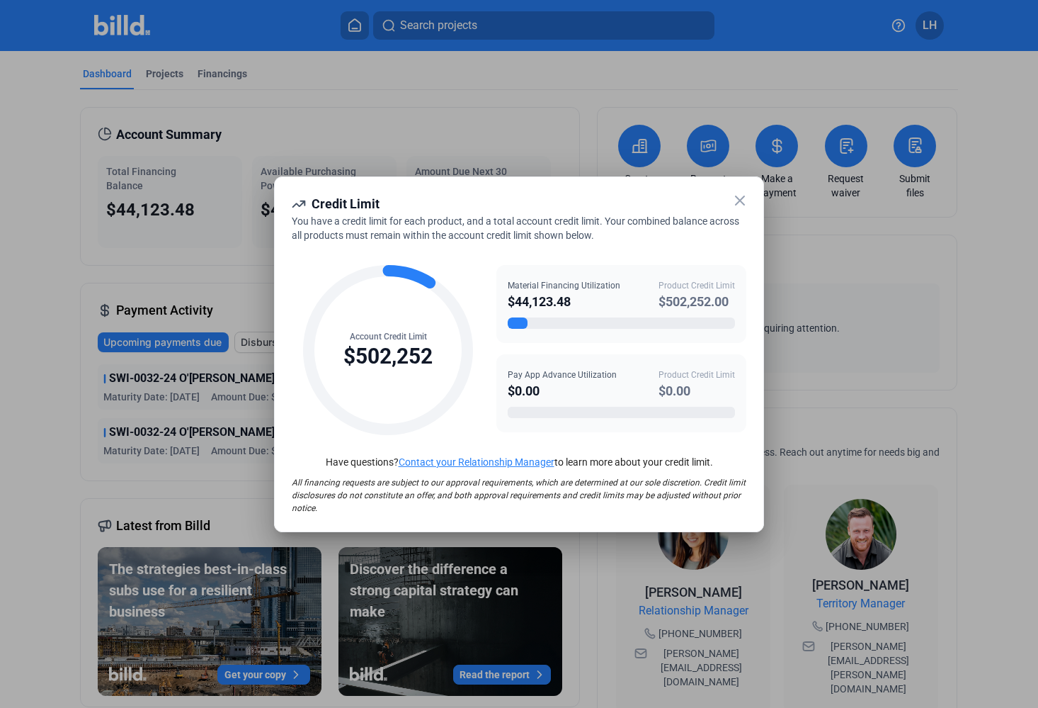
click at [506, 141] on div at bounding box center [519, 354] width 1038 height 708
click at [740, 205] on icon at bounding box center [740, 200] width 17 height 17
